Goal: Understand process/instructions: Learn how to perform a task or action

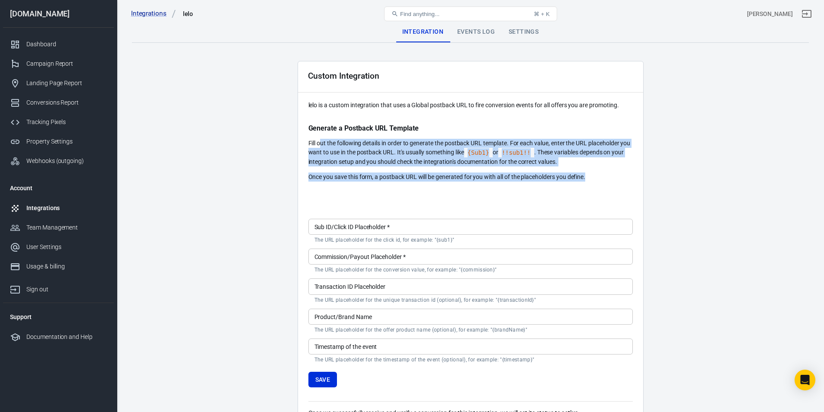
drag, startPoint x: 320, startPoint y: 143, endPoint x: 617, endPoint y: 175, distance: 298.5
click at [617, 175] on div "lelo is a custom integration that uses a Global postback URL to fire conversion…" at bounding box center [470, 141] width 324 height 81
click at [617, 175] on p "Once you save this form, a postback URL will be generated for you with all of t…" at bounding box center [470, 177] width 324 height 9
drag, startPoint x: 552, startPoint y: 142, endPoint x: 625, endPoint y: 176, distance: 80.9
click at [625, 176] on div "lelo is a custom integration that uses a Global postback URL to fire conversion…" at bounding box center [470, 141] width 324 height 81
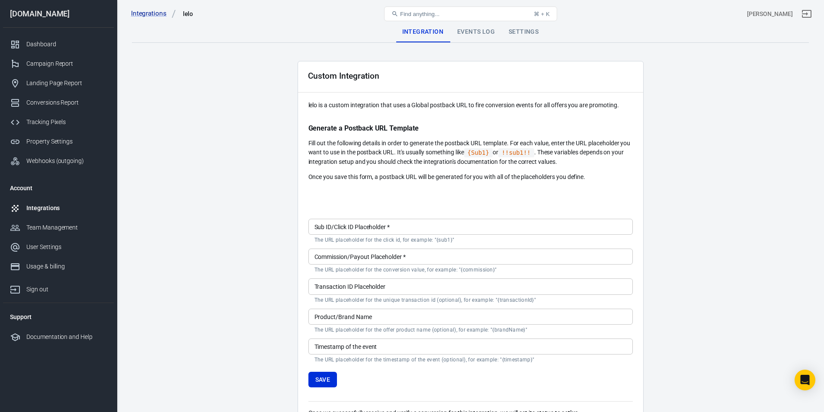
click at [617, 183] on div "Custom Integration lelo is a custom integration that uses a Global postback URL…" at bounding box center [471, 250] width 346 height 379
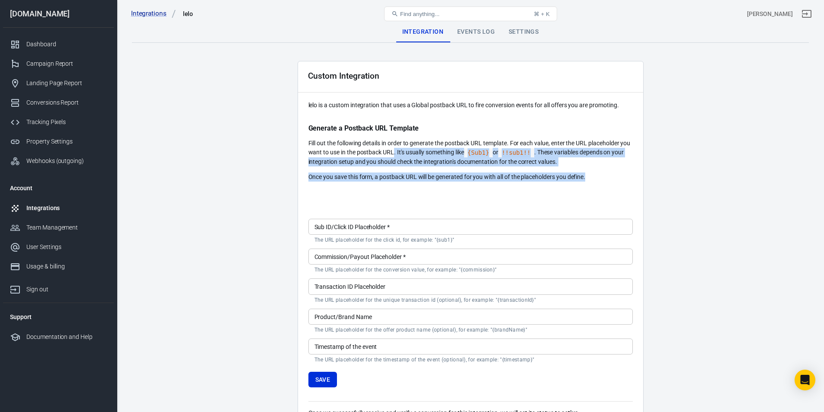
drag, startPoint x: 394, startPoint y: 152, endPoint x: 605, endPoint y: 171, distance: 212.4
click at [607, 173] on div "lelo is a custom integration that uses a Global postback URL to fire conversion…" at bounding box center [470, 141] width 324 height 81
click at [605, 170] on div "lelo is a custom integration that uses a Global postback URL to fire conversion…" at bounding box center [470, 141] width 324 height 81
click at [605, 162] on p "Fill out the following details in order to generate the postback URL template. …" at bounding box center [470, 153] width 324 height 28
drag, startPoint x: 327, startPoint y: 161, endPoint x: 602, endPoint y: 170, distance: 275.7
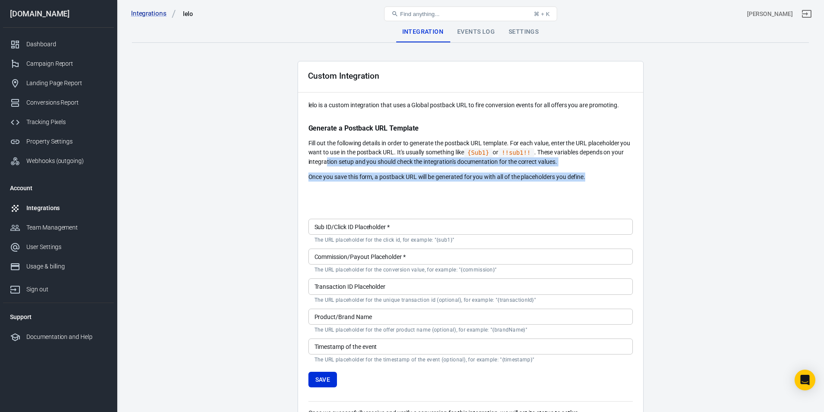
click at [602, 170] on div "lelo is a custom integration that uses a Global postback URL to fire conversion…" at bounding box center [470, 141] width 324 height 81
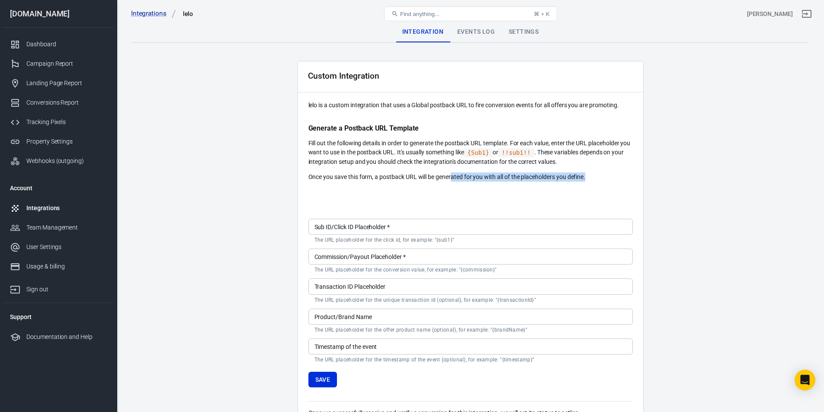
drag, startPoint x: 453, startPoint y: 176, endPoint x: 598, endPoint y: 184, distance: 145.2
click at [598, 184] on div "Custom Integration lelo is a custom integration that uses a Global postback URL…" at bounding box center [471, 250] width 346 height 379
drag, startPoint x: 493, startPoint y: 175, endPoint x: 601, endPoint y: 180, distance: 108.3
click at [601, 180] on p "Once you save this form, a postback URL will be generated for you with all of t…" at bounding box center [470, 177] width 324 height 9
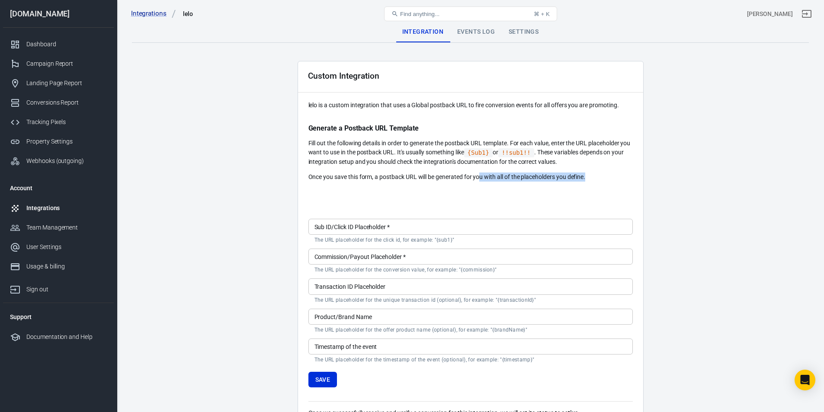
click at [601, 180] on p "Once you save this form, a postback URL will be generated for you with all of t…" at bounding box center [470, 177] width 324 height 9
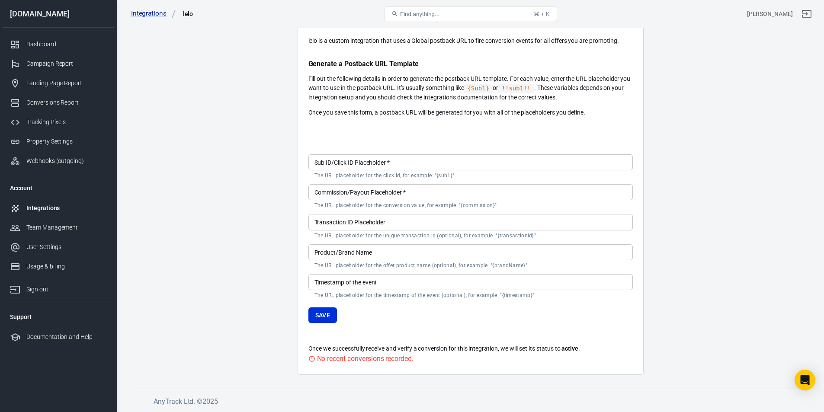
scroll to position [21, 0]
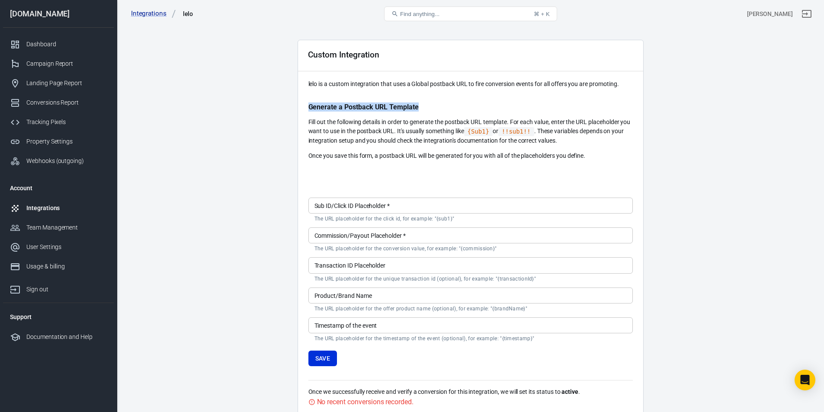
drag, startPoint x: 303, startPoint y: 106, endPoint x: 430, endPoint y: 107, distance: 127.2
click at [430, 107] on div "Custom Integration lelo is a custom integration that uses a Global postback URL…" at bounding box center [471, 229] width 346 height 379
copy p "Generate a Postback URL Template"
